Goal: Use online tool/utility: Utilize a website feature to perform a specific function

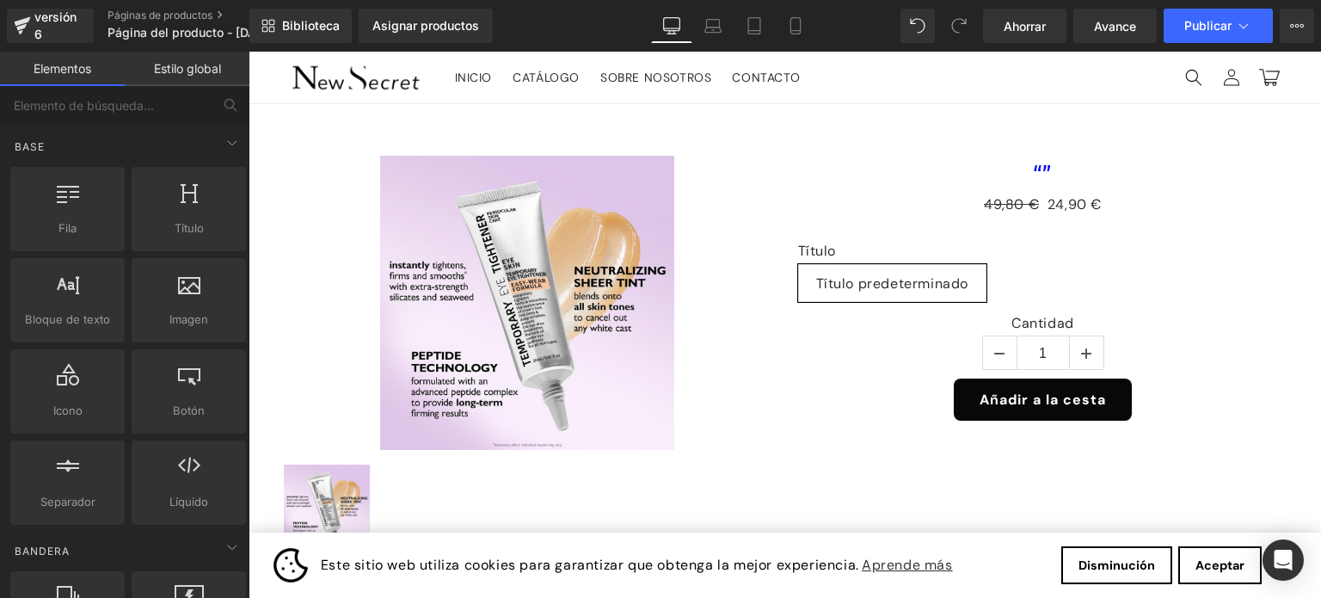
click at [881, 91] on header "Menú INICIO CATÁLOGO SOBRE NOSOTROS CONTACTO Iniciar sesión INICIO CATÁLOGO SOB…" at bounding box center [785, 78] width 1073 height 52
click at [750, 14] on link "Tableta" at bounding box center [754, 26] width 41 height 34
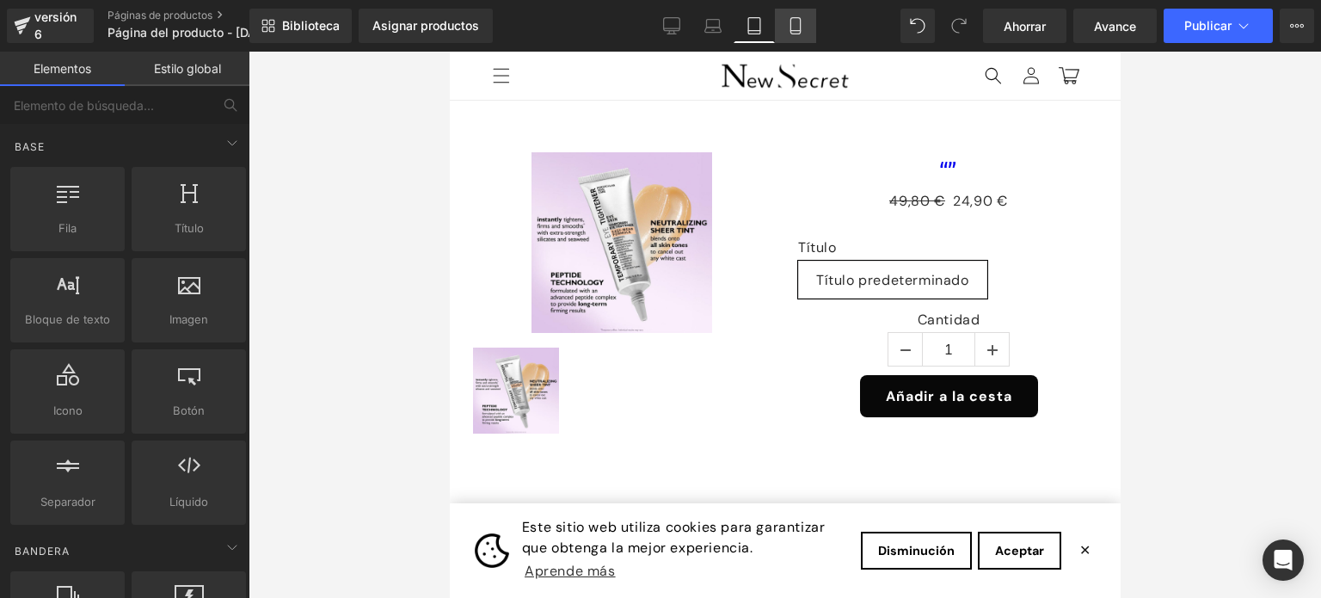
click at [797, 29] on icon at bounding box center [795, 25] width 17 height 17
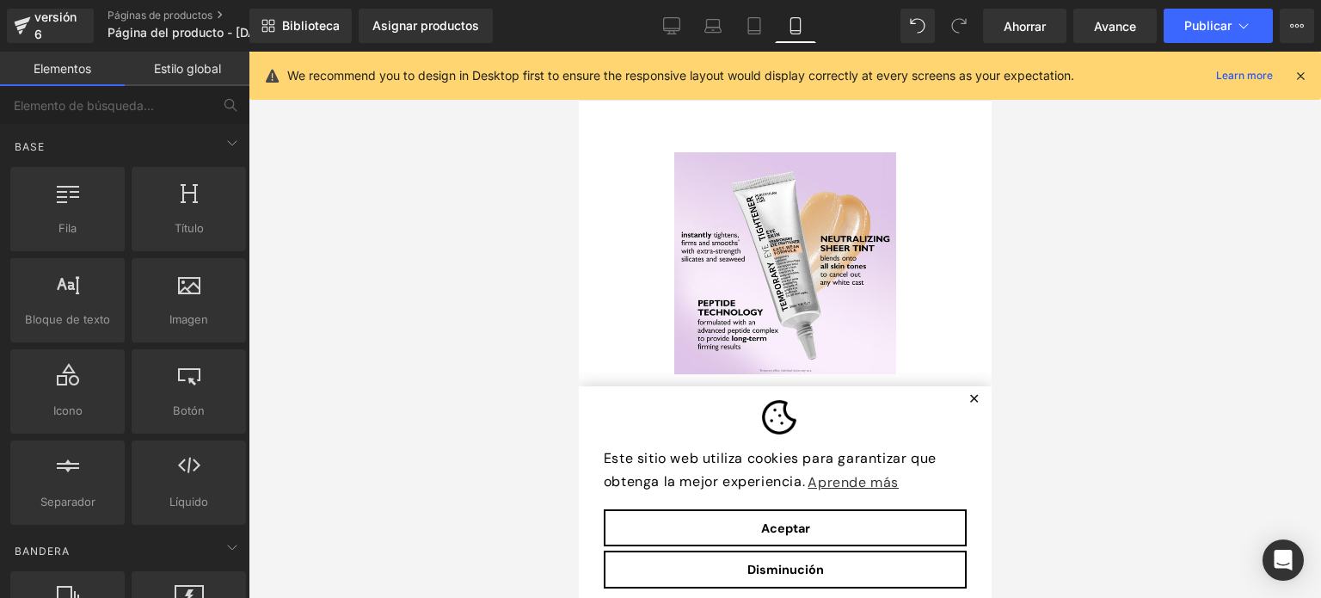
scroll to position [49, 0]
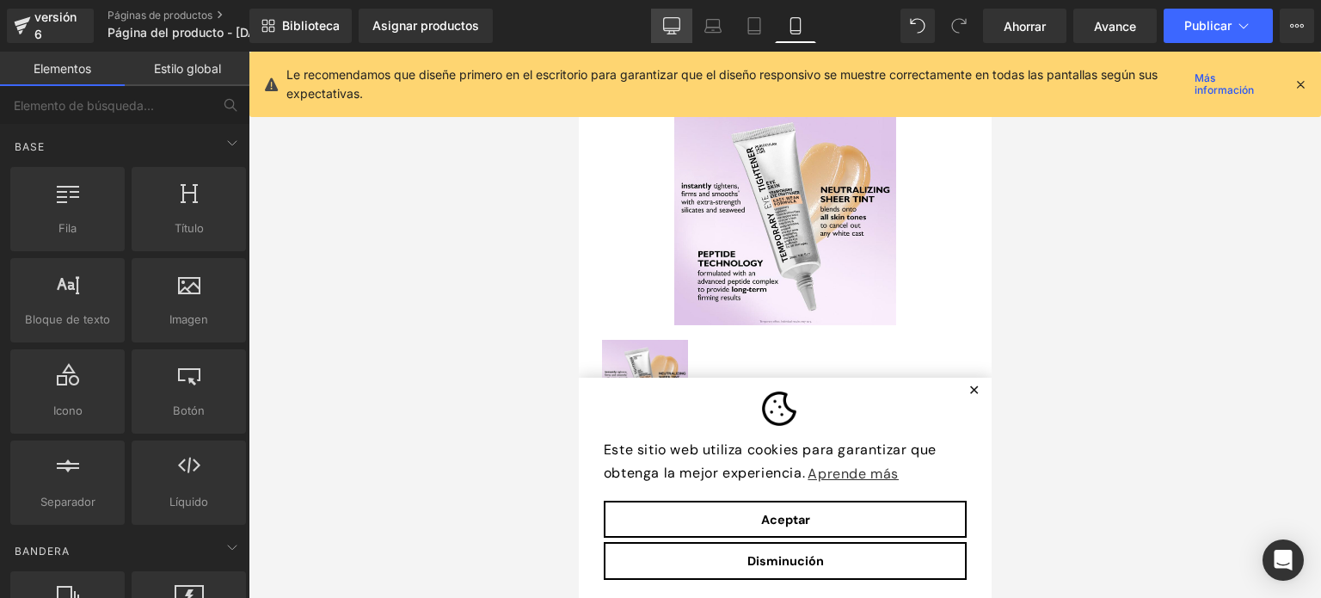
click at [675, 26] on icon at bounding box center [671, 25] width 17 height 17
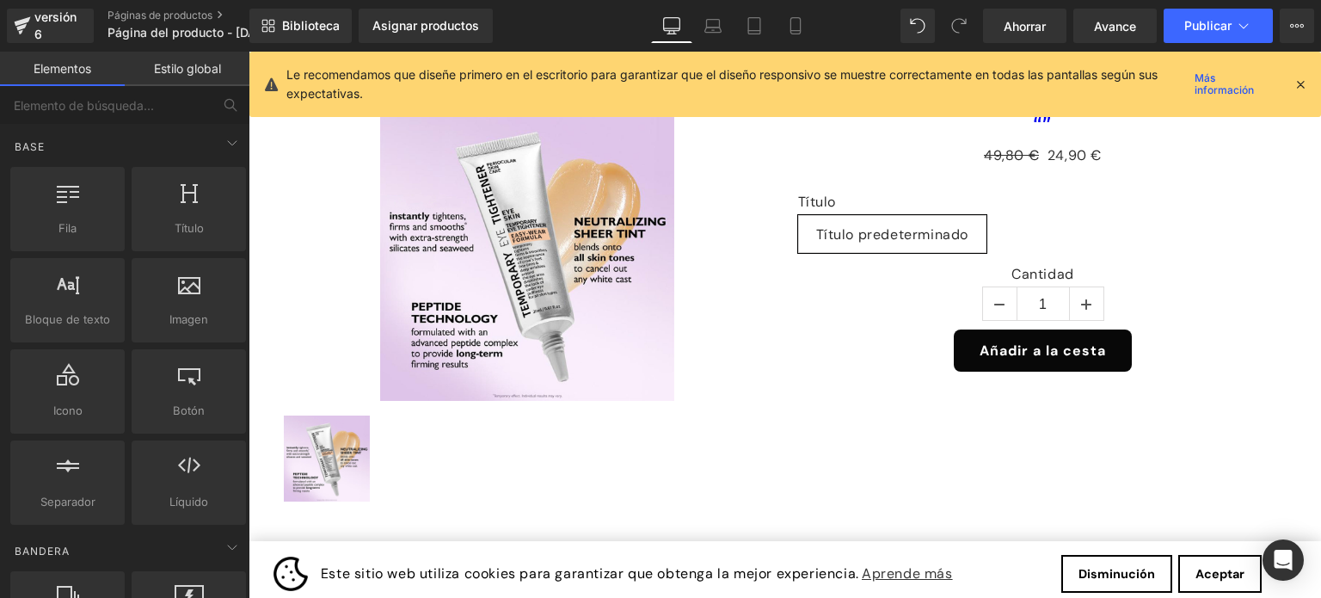
scroll to position [540, 0]
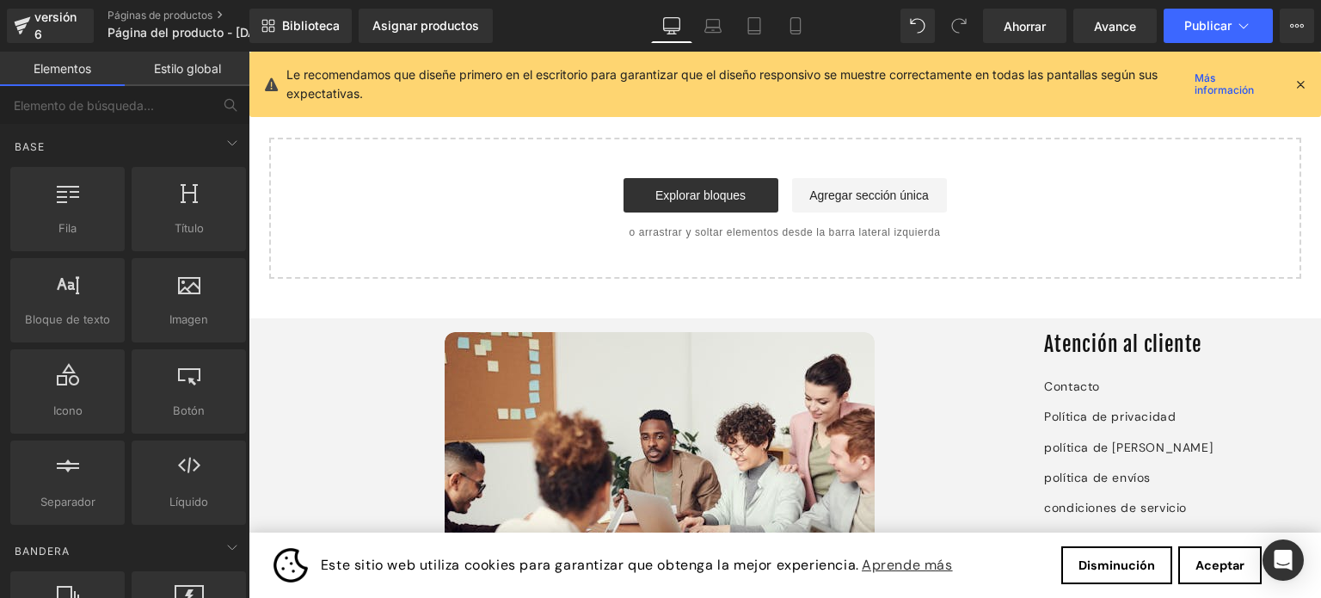
click at [1296, 89] on icon at bounding box center [1300, 84] width 15 height 15
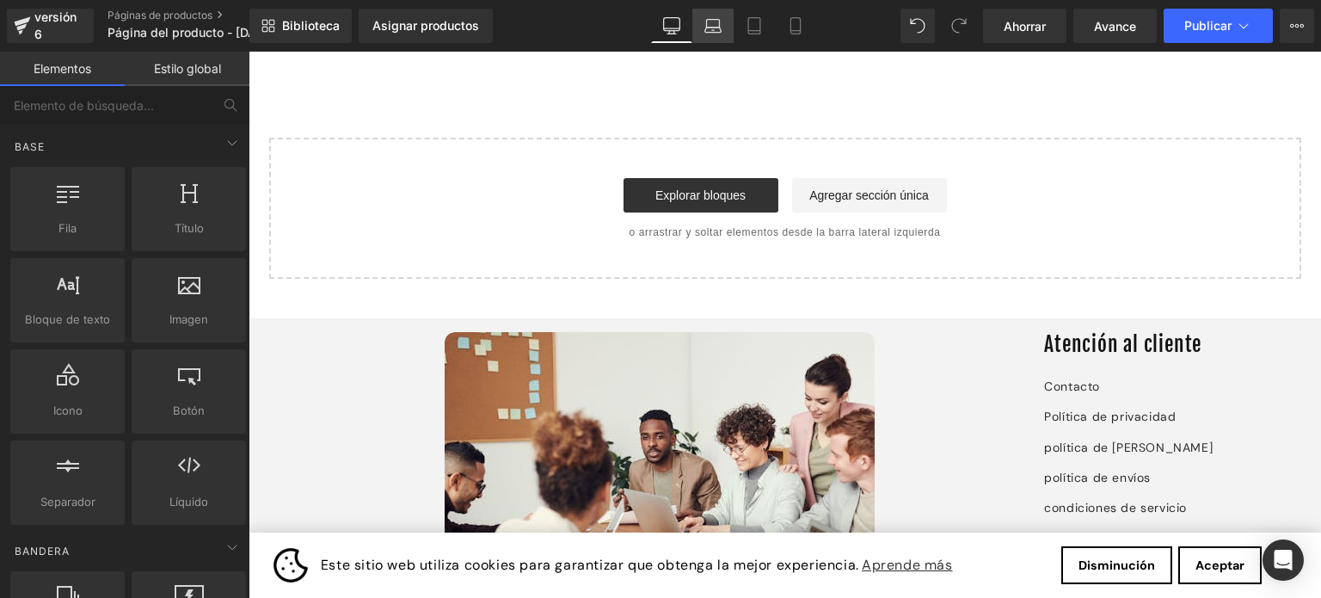
click at [714, 28] on icon at bounding box center [713, 30] width 16 height 5
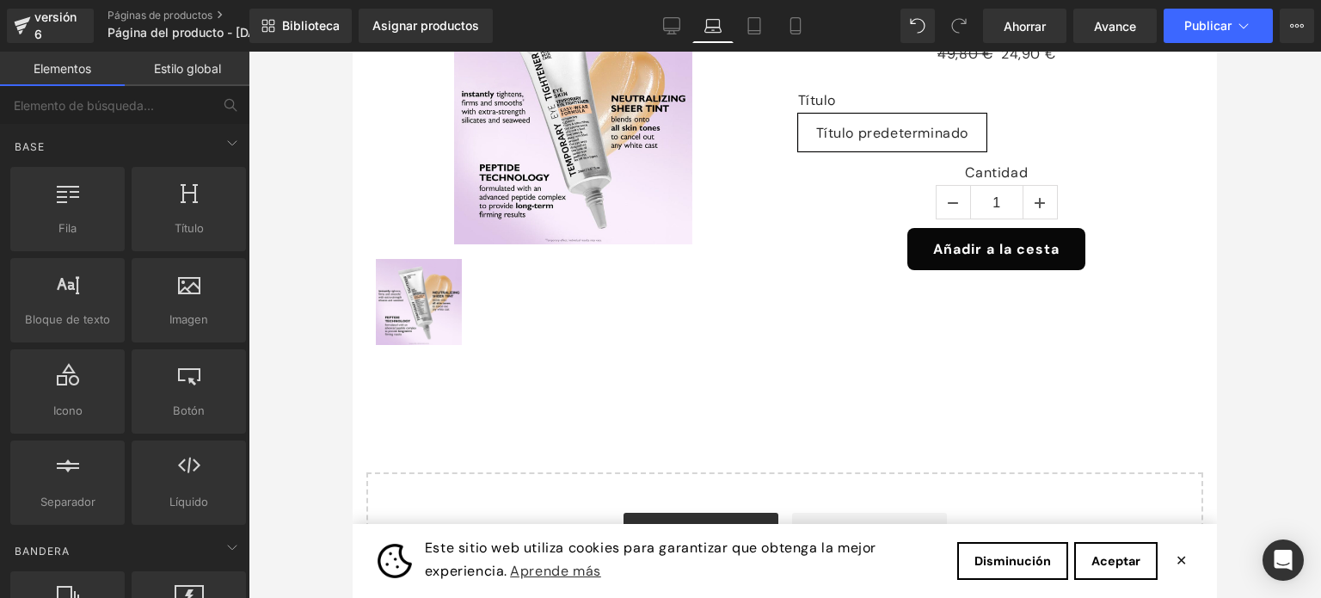
scroll to position [0, 0]
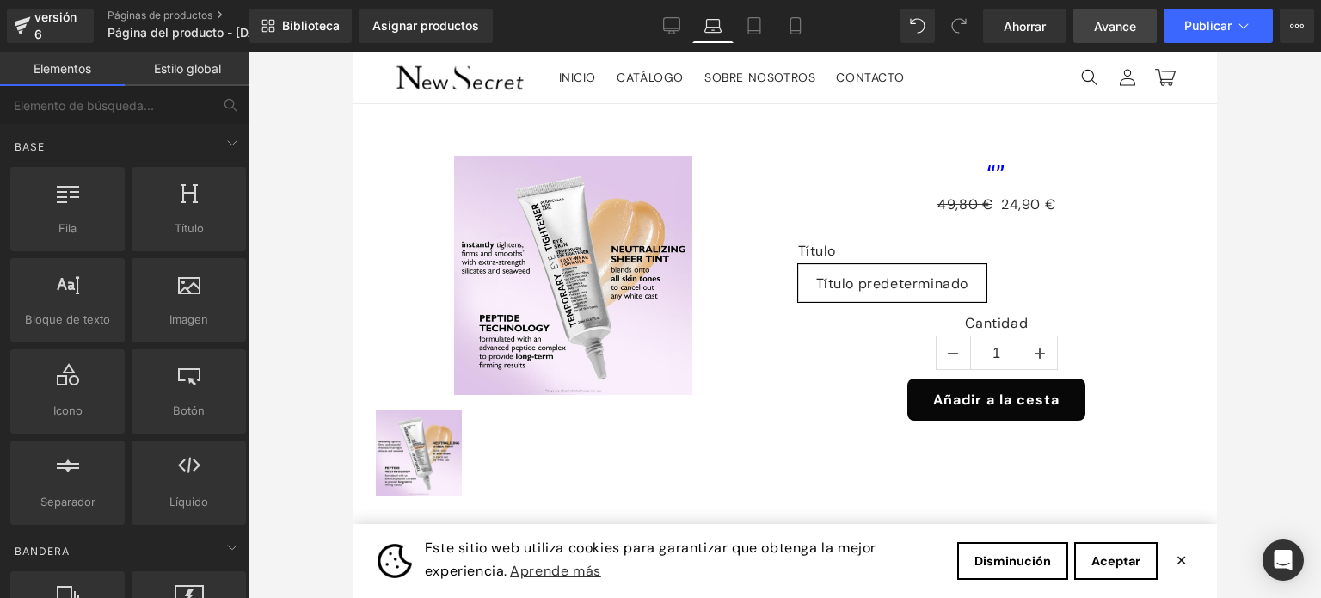
click at [1108, 34] on span "Avance" at bounding box center [1115, 26] width 42 height 18
click at [1114, 30] on font "Avance" at bounding box center [1115, 26] width 42 height 15
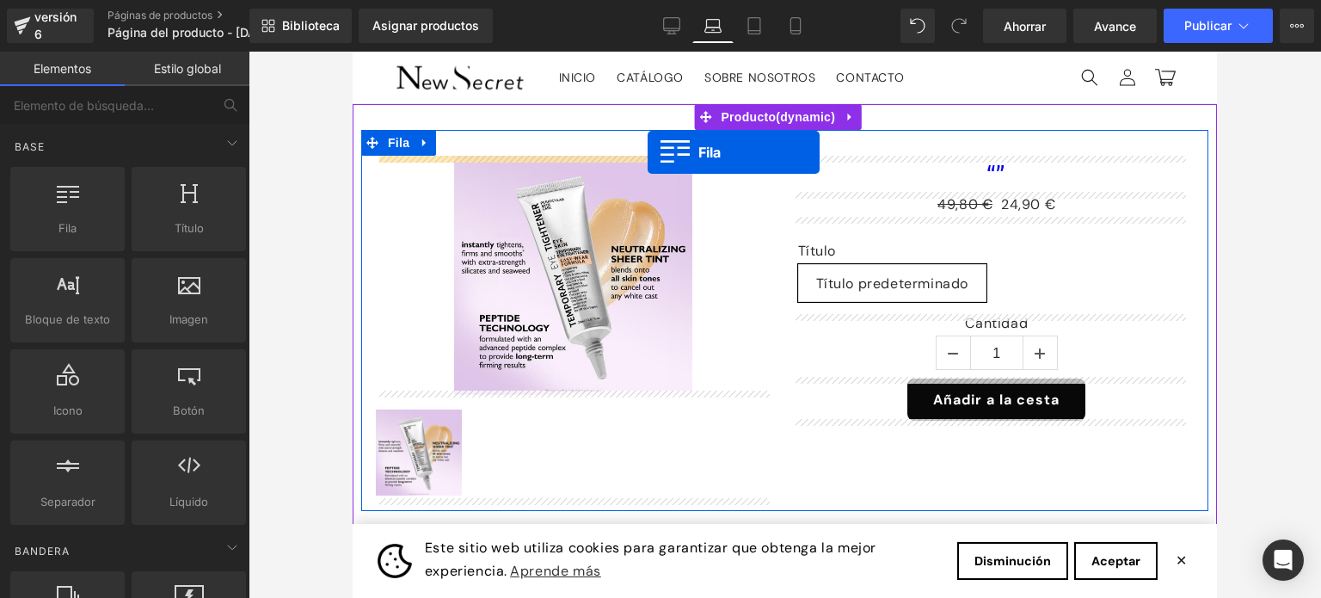
drag, startPoint x: 420, startPoint y: 275, endPoint x: 648, endPoint y: 152, distance: 259.0
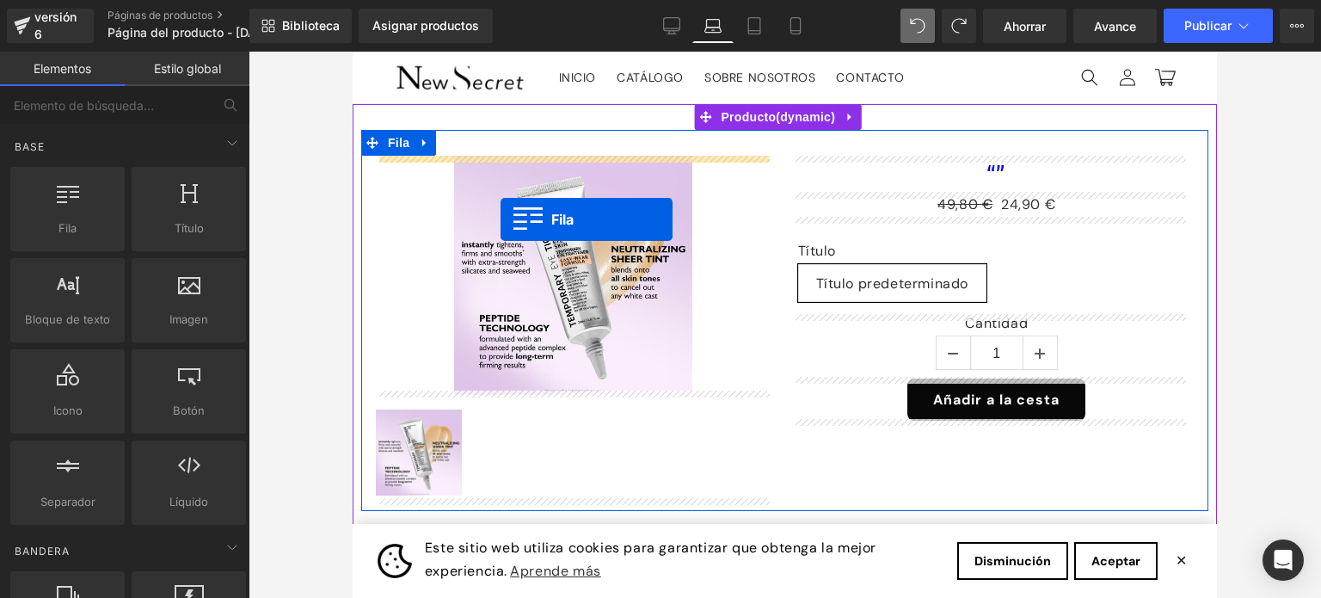
drag, startPoint x: 415, startPoint y: 253, endPoint x: 501, endPoint y: 219, distance: 92.3
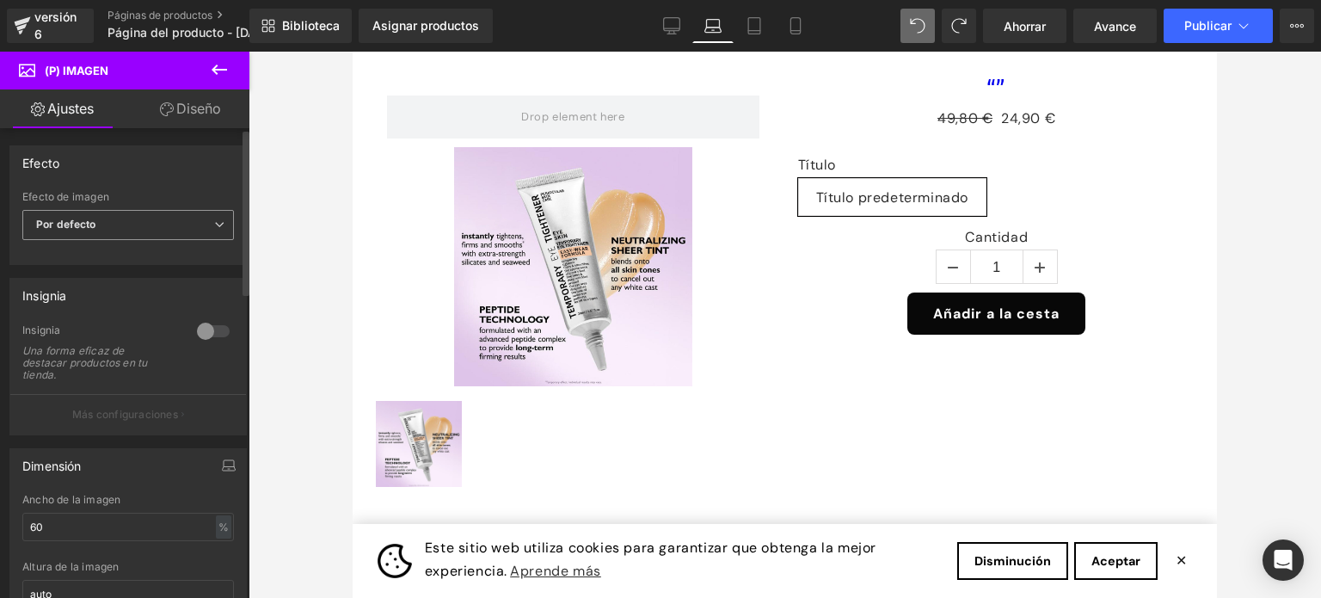
click at [214, 224] on icon at bounding box center [219, 224] width 10 height 10
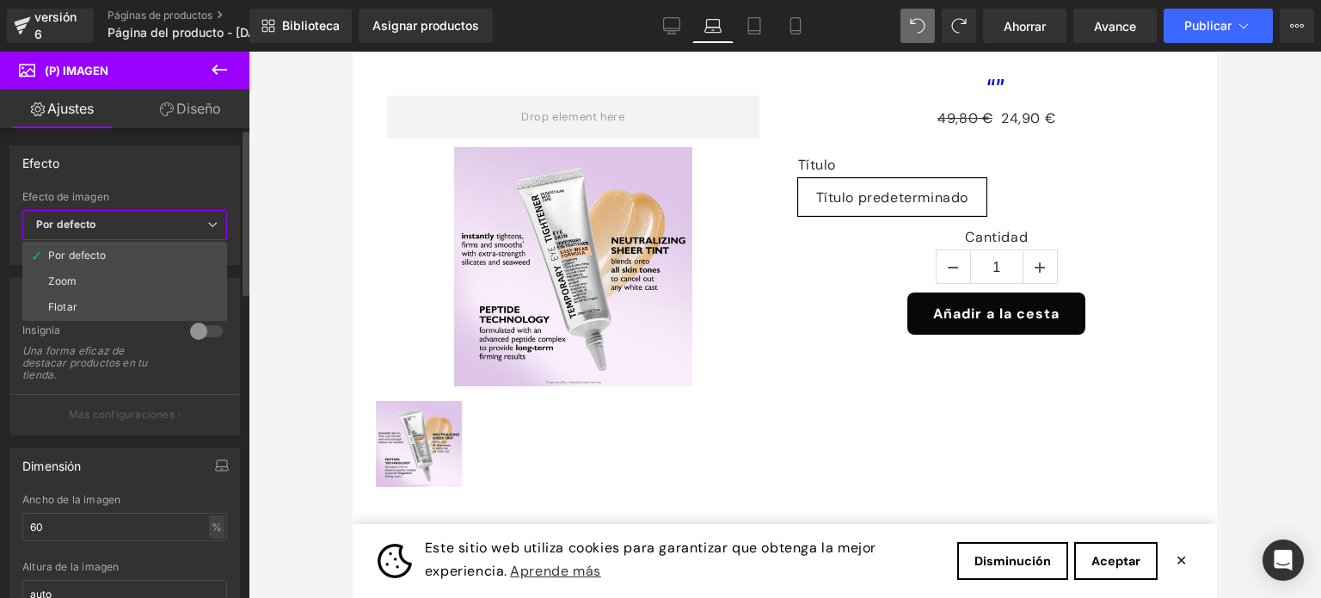
click at [213, 224] on icon at bounding box center [212, 224] width 10 height 10
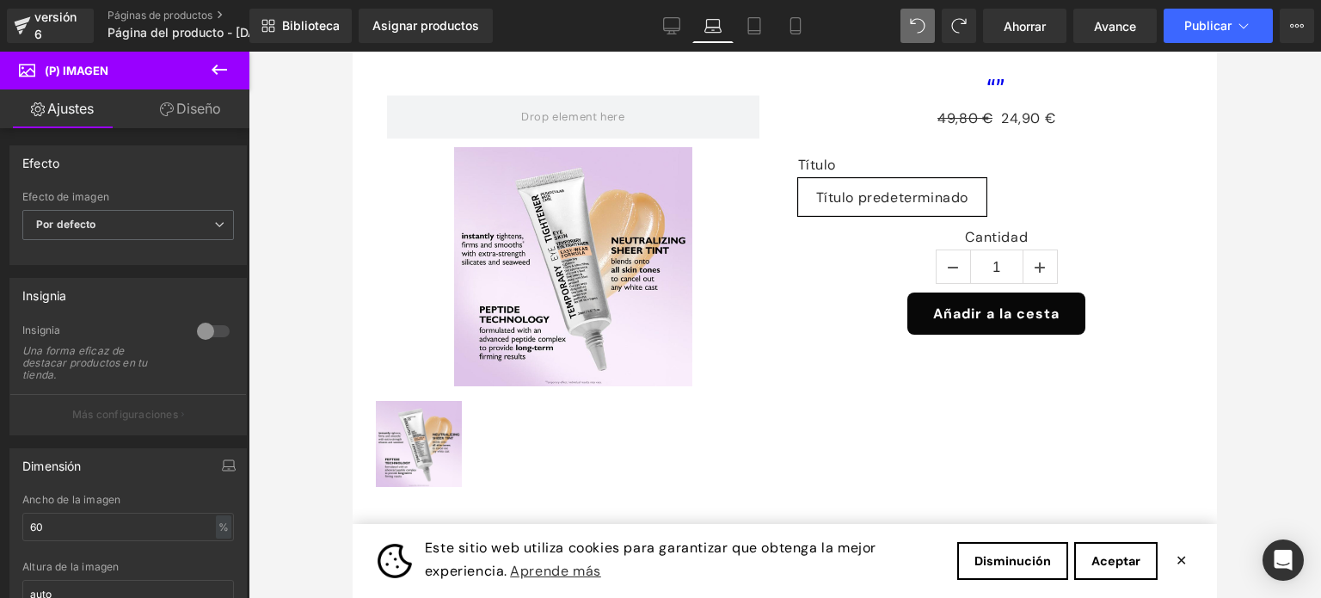
click at [22, 74] on icon at bounding box center [27, 68] width 16 height 16
click at [224, 69] on icon at bounding box center [219, 70] width 15 height 10
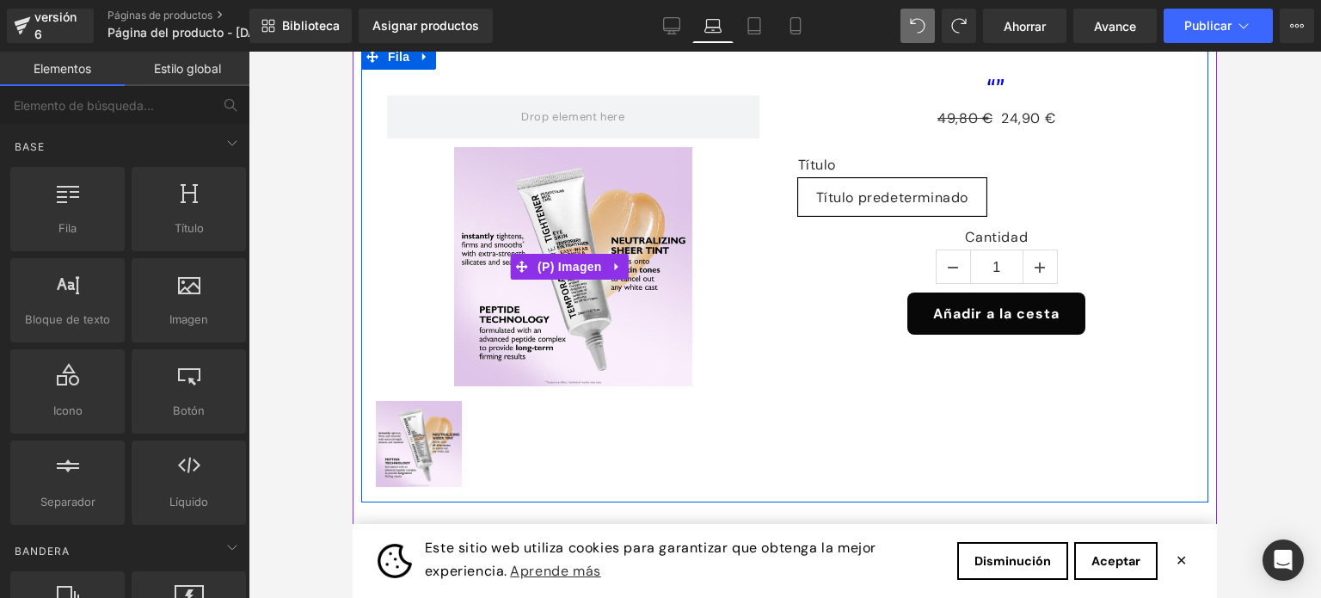
click at [572, 225] on img at bounding box center [573, 266] width 239 height 239
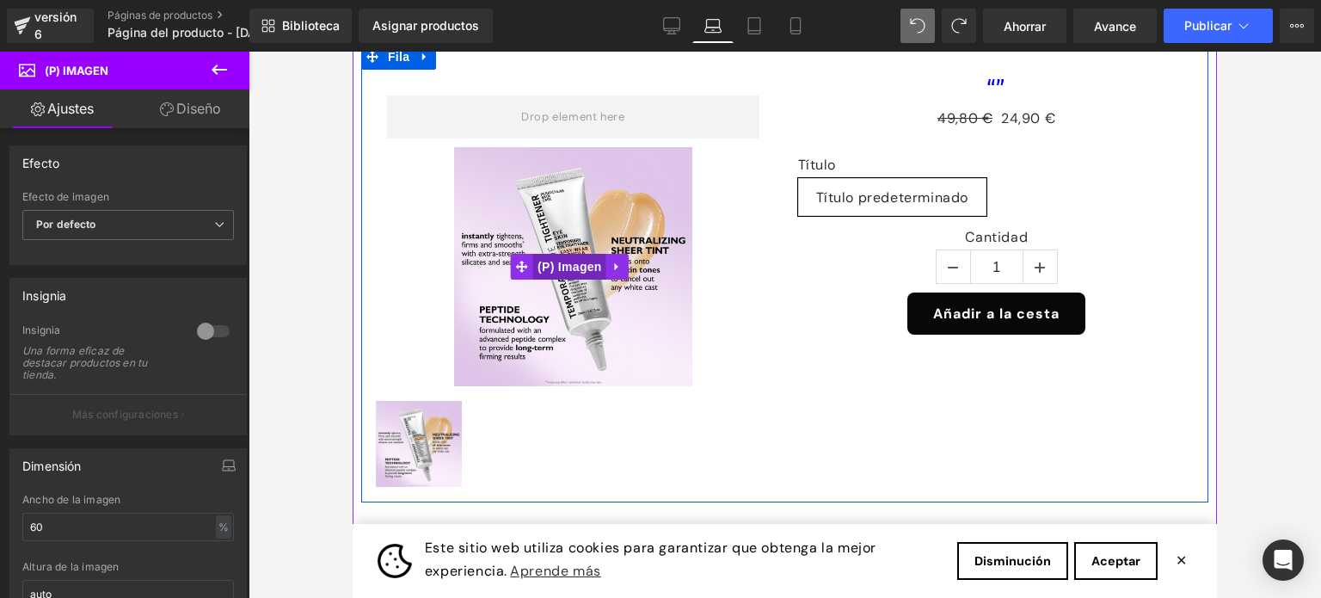
click at [588, 263] on font "(P) Imagen" at bounding box center [570, 267] width 65 height 14
click at [579, 262] on font "(P) Imagen" at bounding box center [570, 267] width 65 height 14
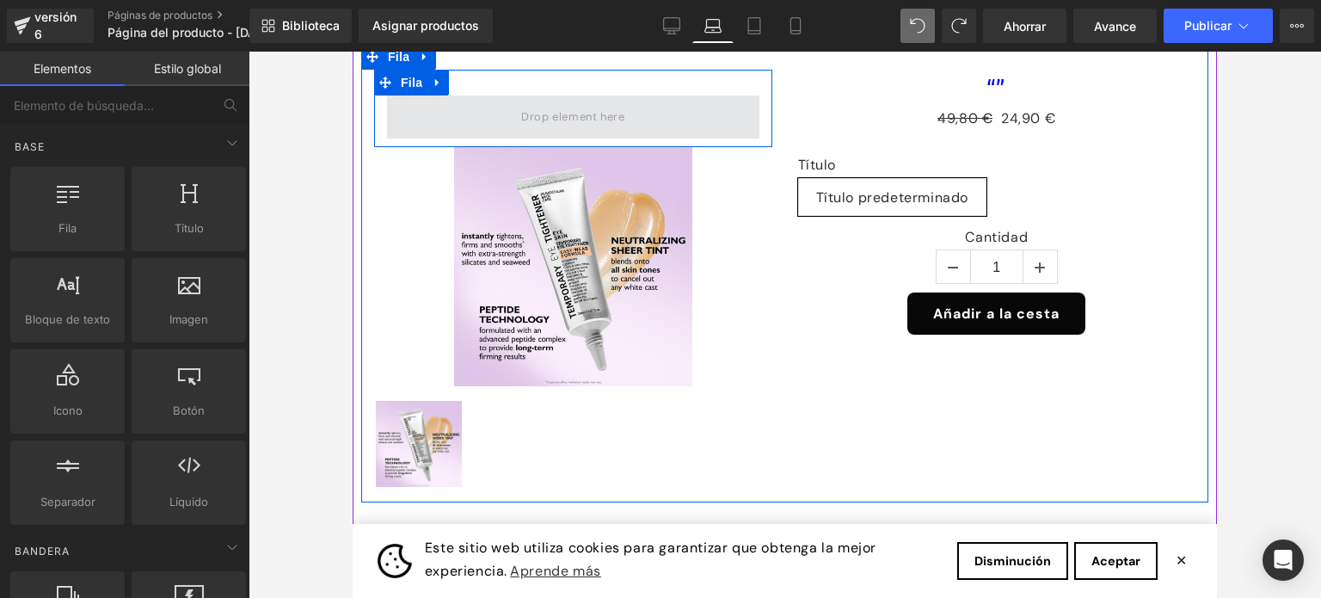
click at [552, 117] on span at bounding box center [572, 117] width 115 height 28
click at [554, 121] on span at bounding box center [572, 117] width 115 height 28
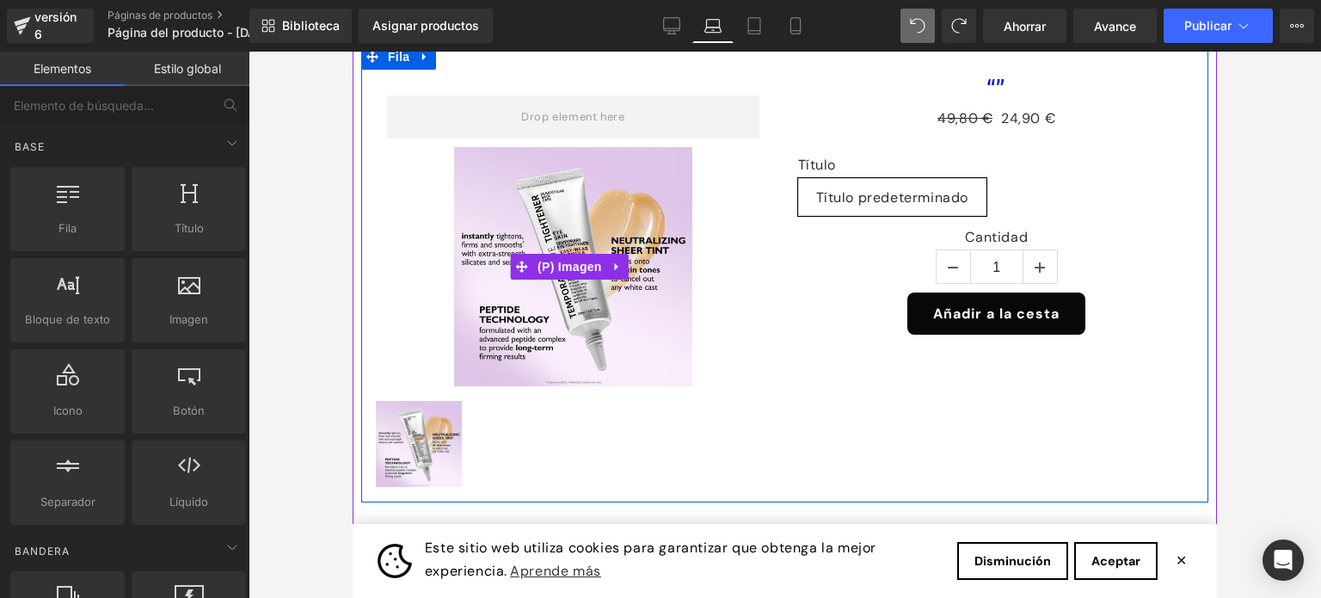
click at [571, 243] on img at bounding box center [573, 266] width 239 height 239
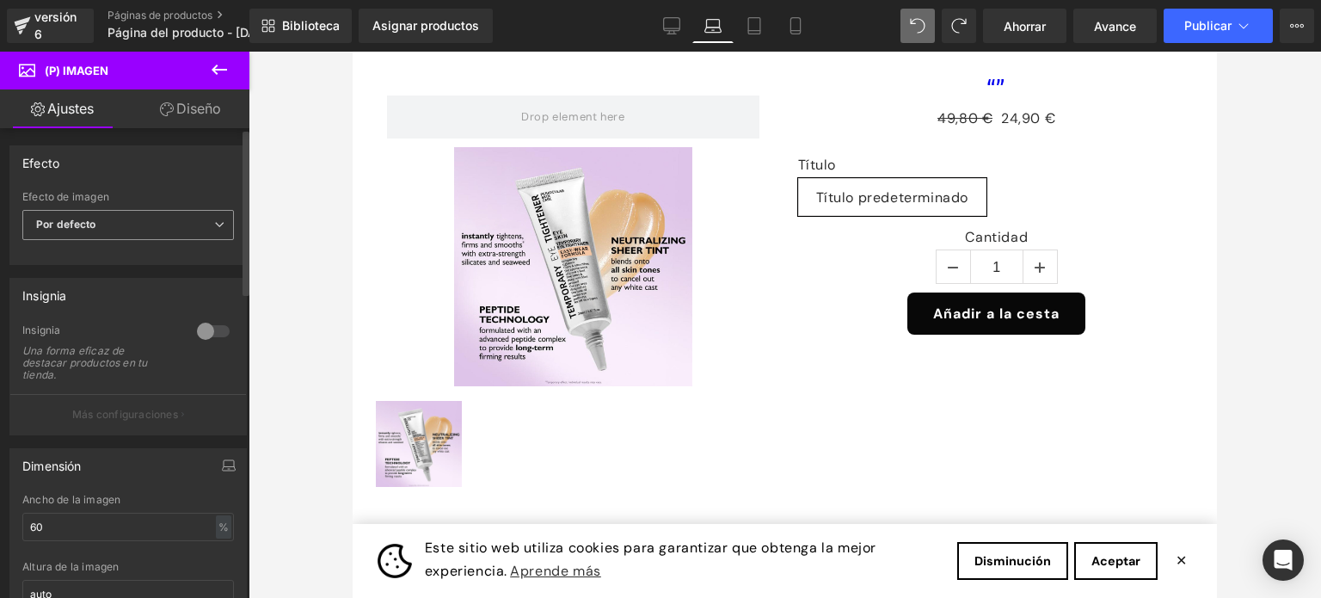
click at [214, 225] on icon at bounding box center [219, 224] width 10 height 10
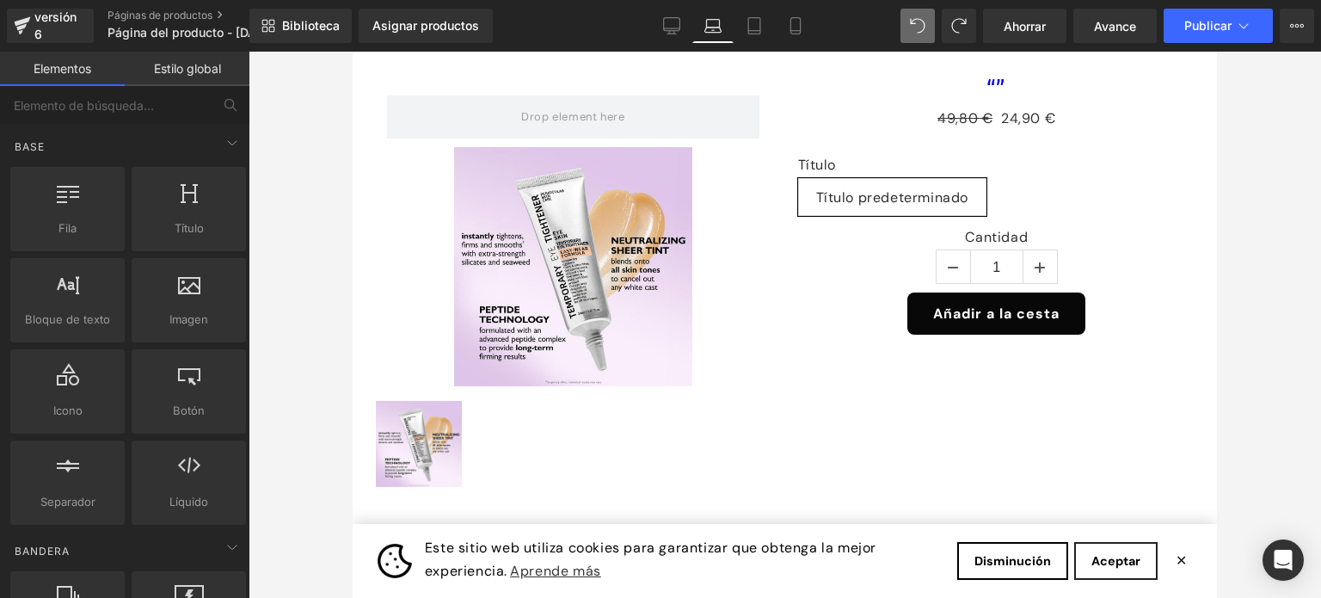
click at [1105, 570] on button "Aceptar" at bounding box center [1115, 561] width 83 height 38
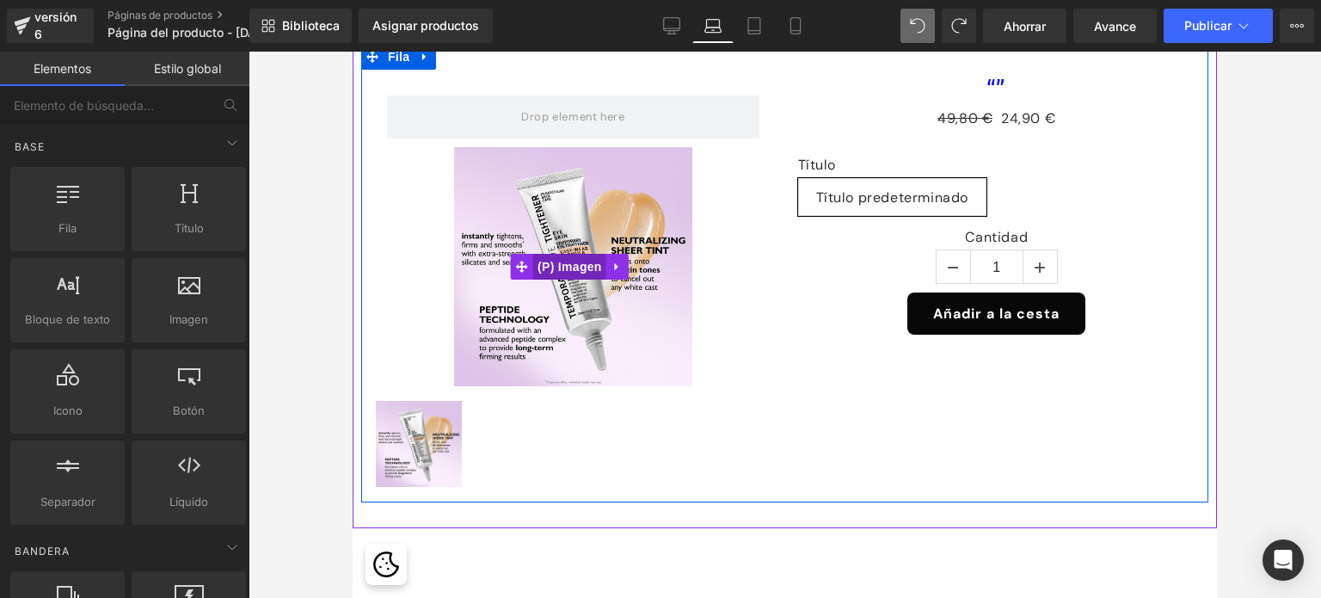
click at [564, 270] on font "(P) Imagen" at bounding box center [570, 267] width 65 height 14
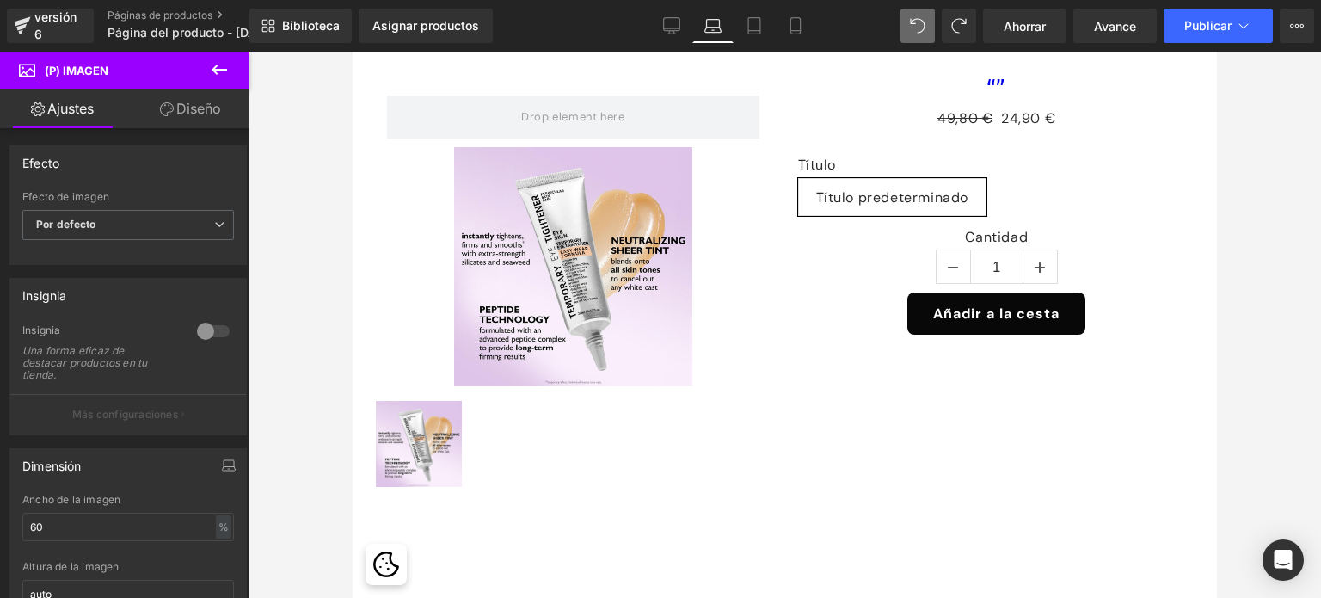
click at [111, 71] on span "(P) Imagen" at bounding box center [103, 71] width 172 height 38
click at [188, 114] on font "Diseño" at bounding box center [198, 108] width 45 height 17
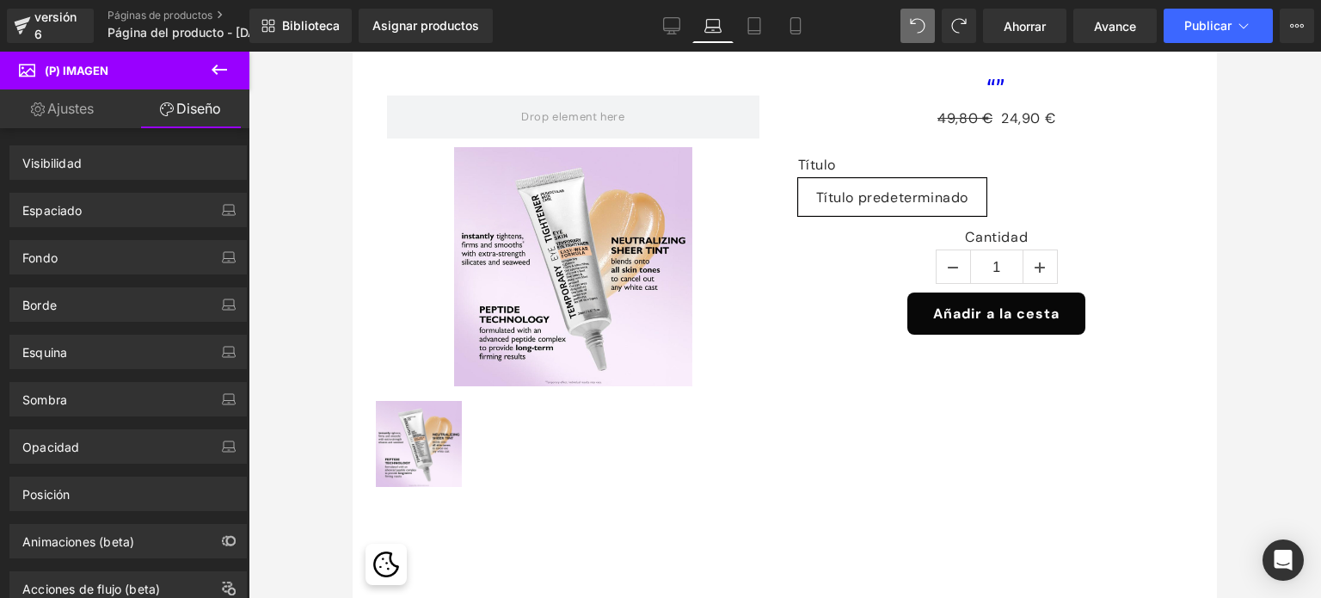
click at [82, 106] on font "Ajustes" at bounding box center [70, 108] width 46 height 17
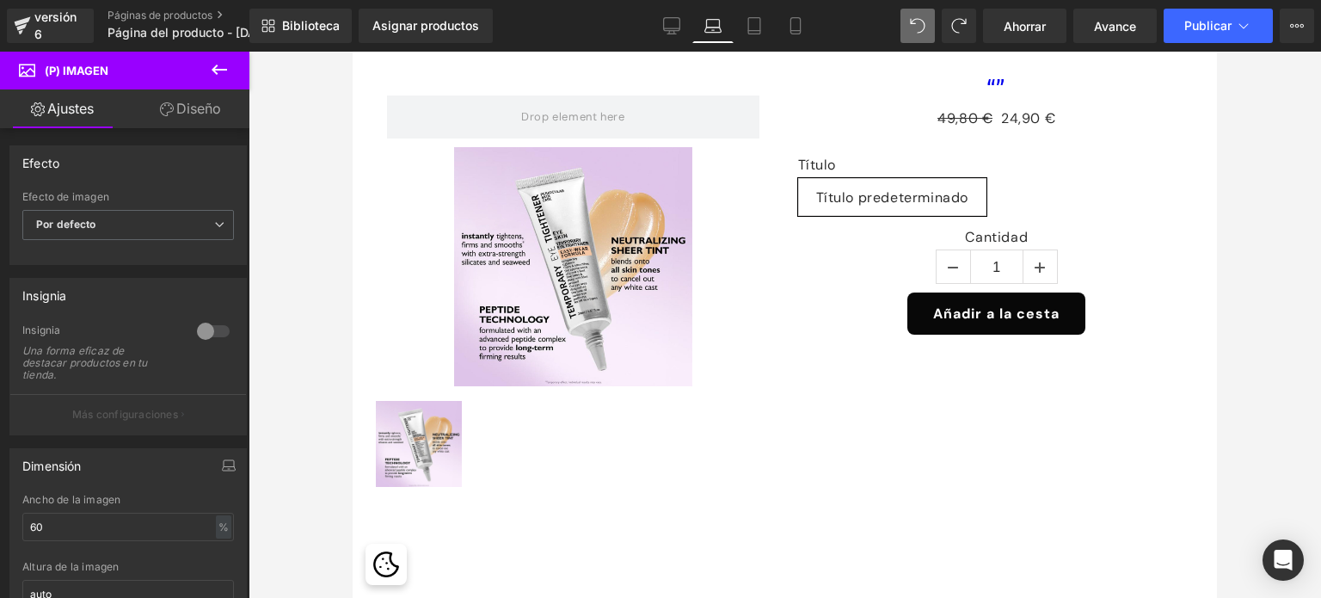
drag, startPoint x: 22, startPoint y: 73, endPoint x: 45, endPoint y: 75, distance: 23.3
click at [28, 73] on icon at bounding box center [27, 68] width 16 height 16
drag, startPoint x: 95, startPoint y: 78, endPoint x: 139, endPoint y: 78, distance: 44.7
click at [114, 78] on span "(P) Imagen" at bounding box center [103, 71] width 172 height 38
click at [222, 68] on icon at bounding box center [219, 69] width 21 height 21
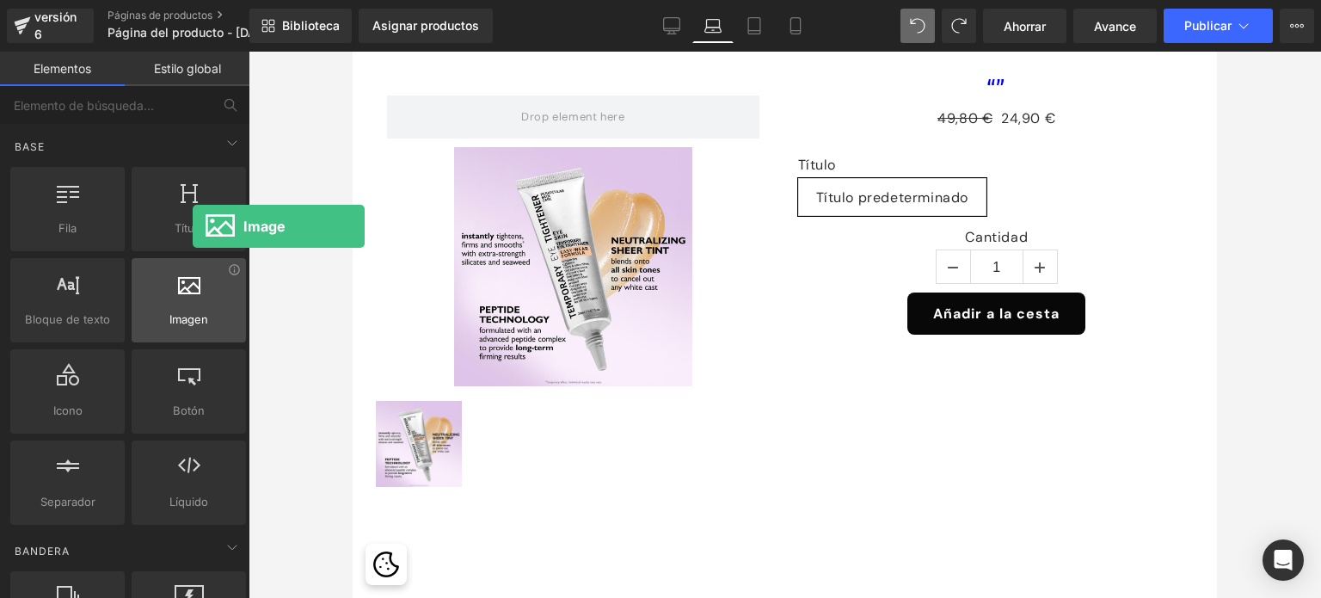
click at [193, 312] on font "Imagen" at bounding box center [188, 319] width 39 height 14
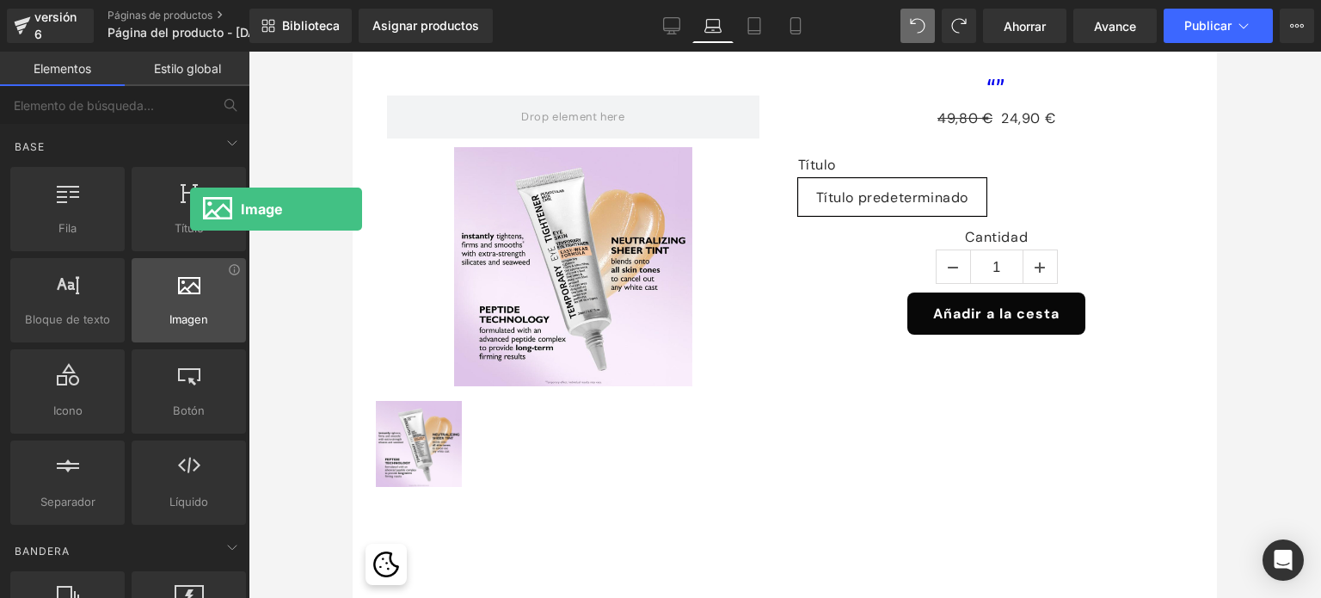
click at [190, 295] on div at bounding box center [189, 291] width 104 height 39
click at [190, 298] on div at bounding box center [189, 291] width 104 height 39
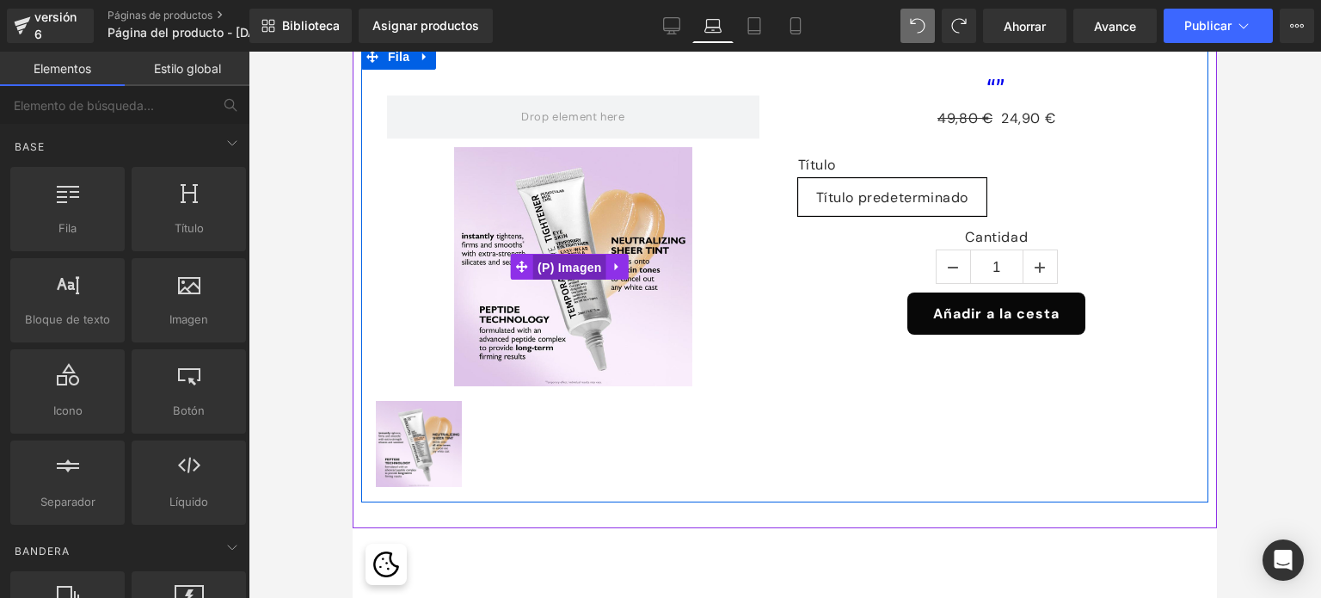
click at [559, 261] on font "(P) Imagen" at bounding box center [570, 268] width 65 height 14
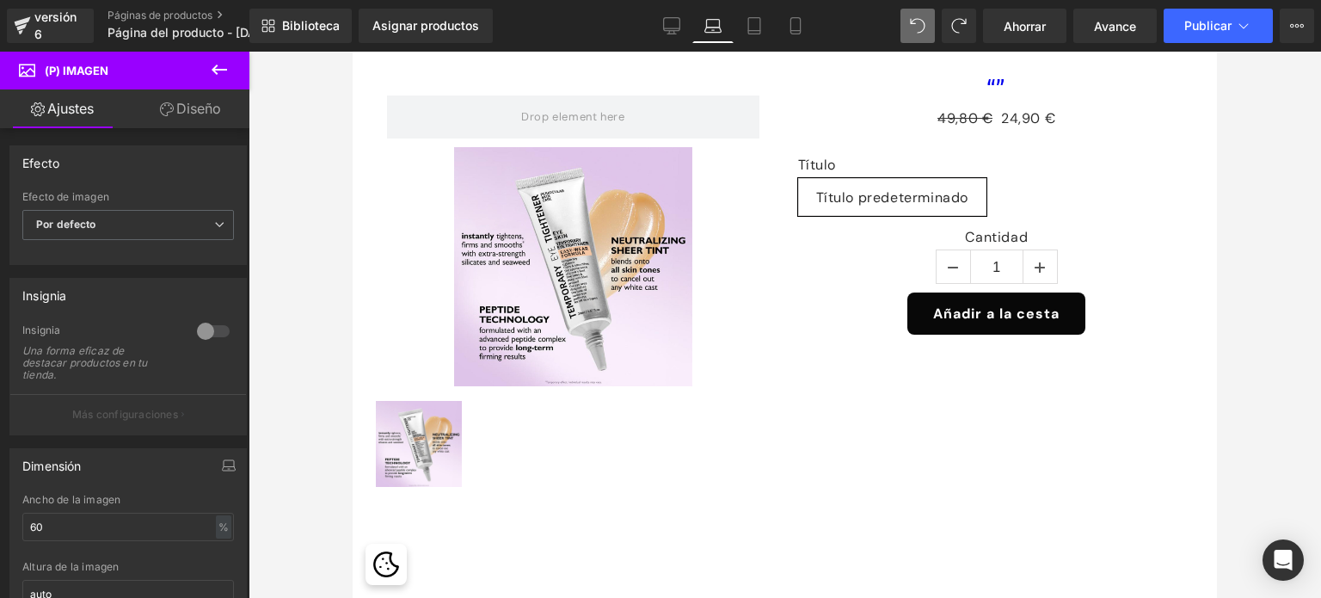
click at [213, 67] on icon at bounding box center [219, 70] width 15 height 10
